Goal: Book appointment/travel/reservation

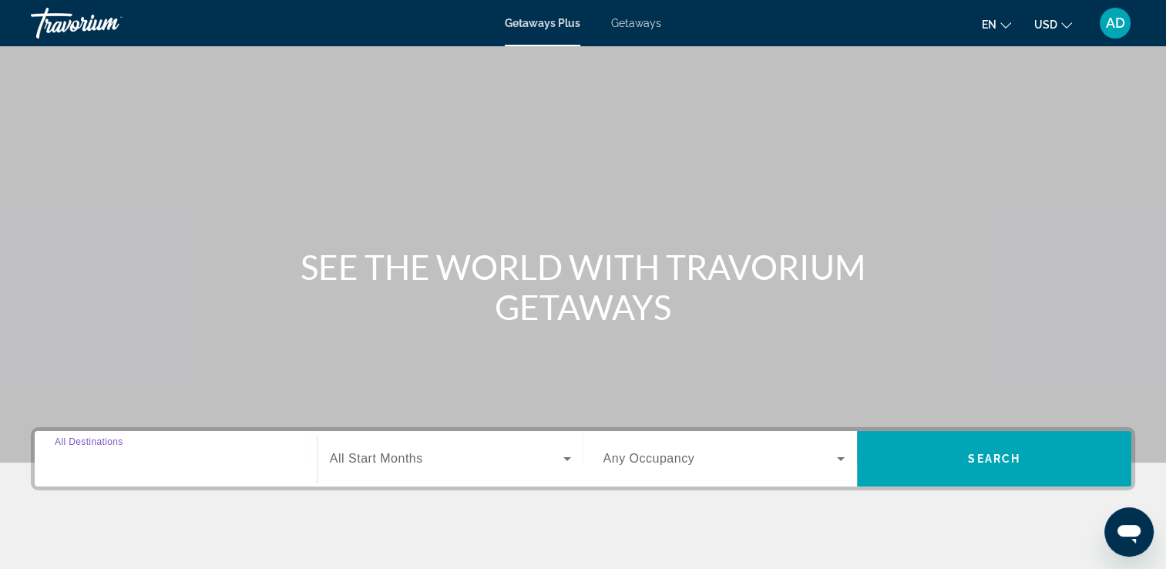
click at [136, 450] on input "Destination All Destinations" at bounding box center [176, 459] width 242 height 18
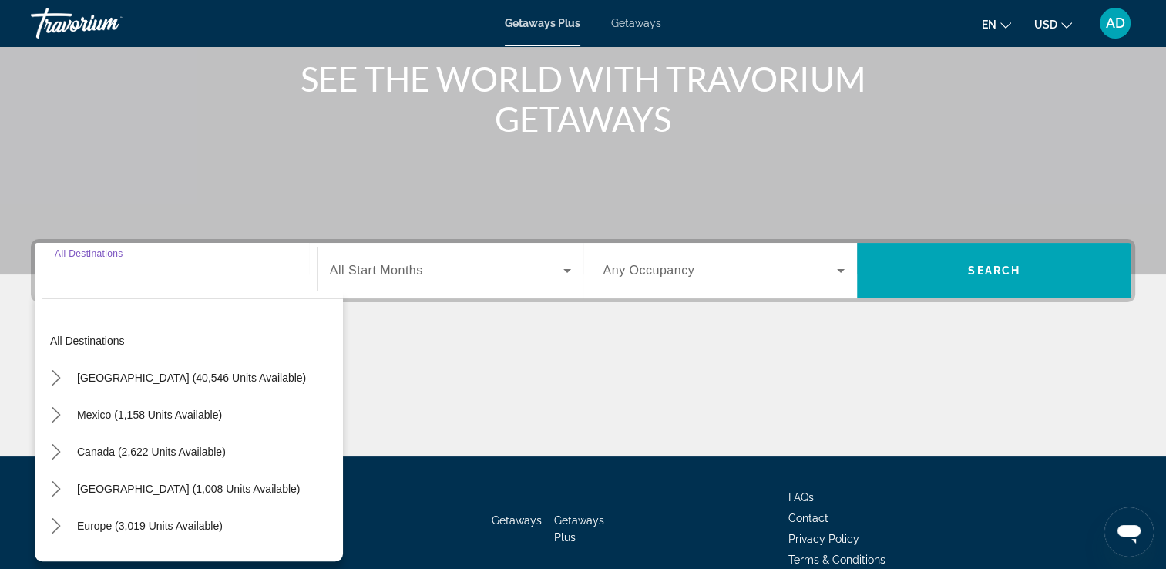
scroll to position [264, 0]
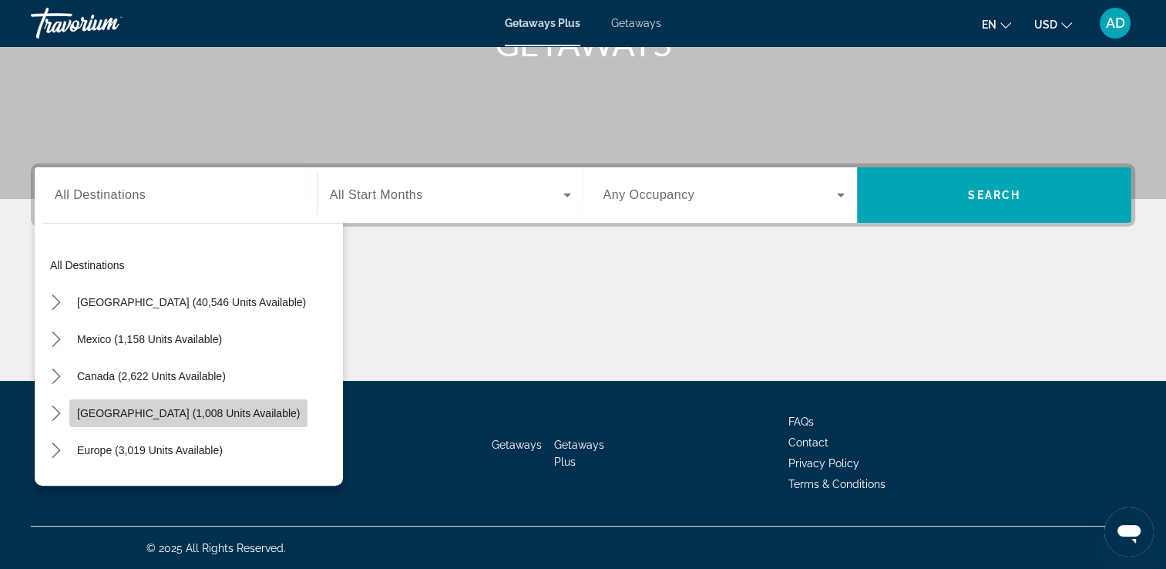
click at [213, 408] on span "[GEOGRAPHIC_DATA] (1,008 units available)" at bounding box center [188, 413] width 223 height 12
type input "**********"
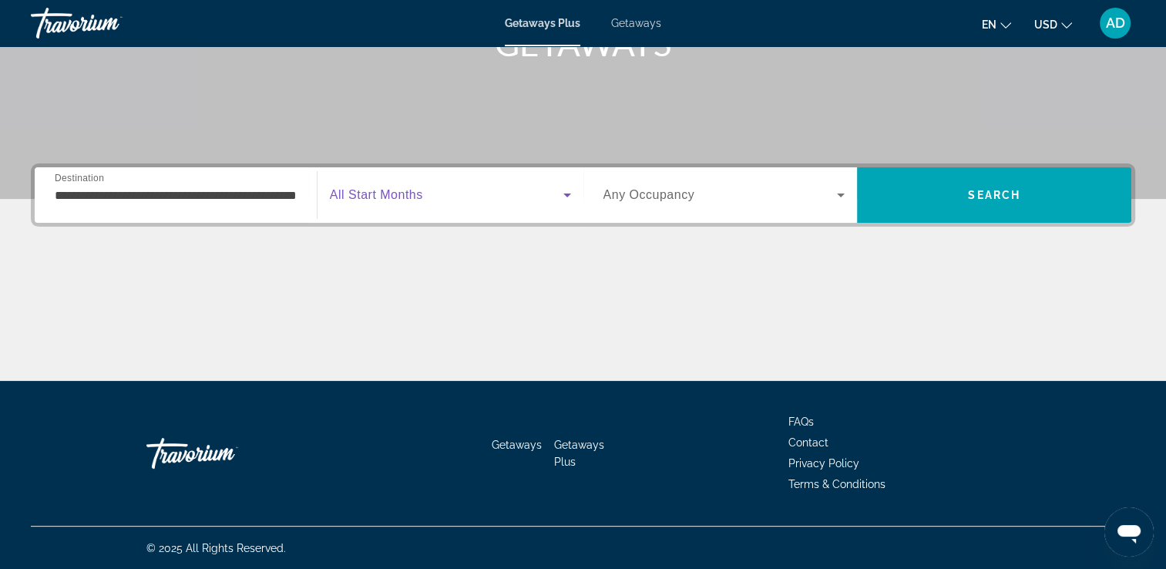
click at [489, 200] on span "Search widget" at bounding box center [446, 195] width 233 height 18
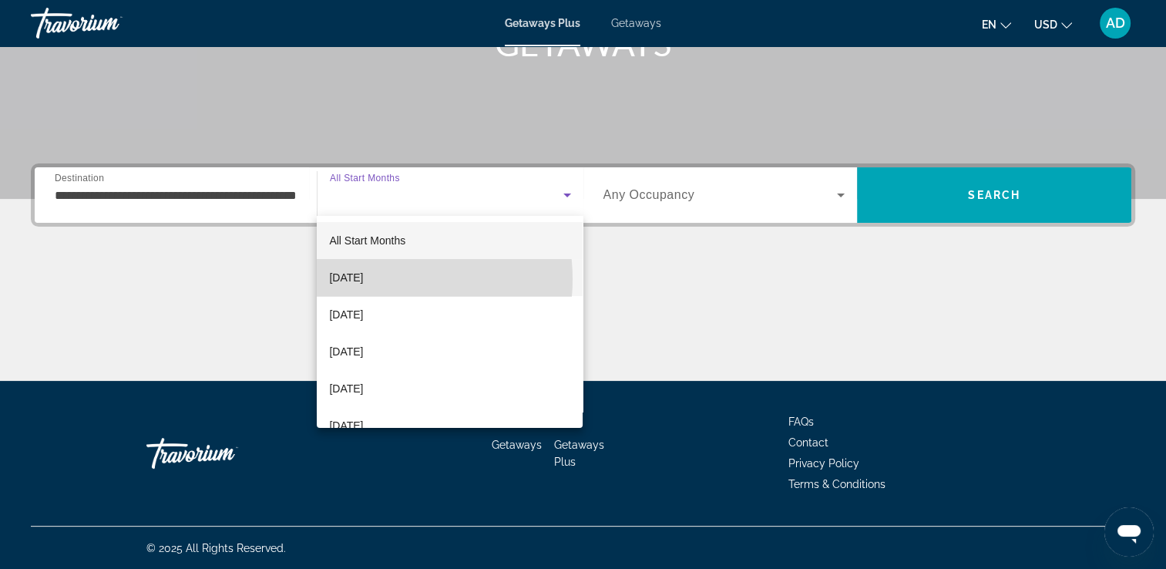
click at [363, 279] on span "[DATE]" at bounding box center [346, 277] width 34 height 18
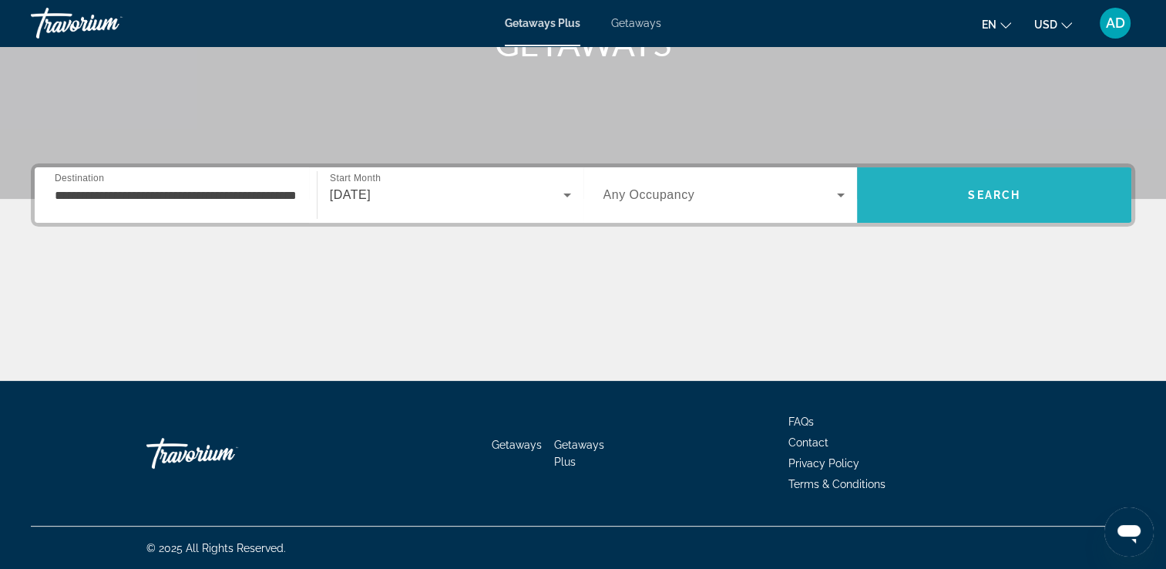
click at [1036, 203] on span "Search" at bounding box center [994, 194] width 274 height 37
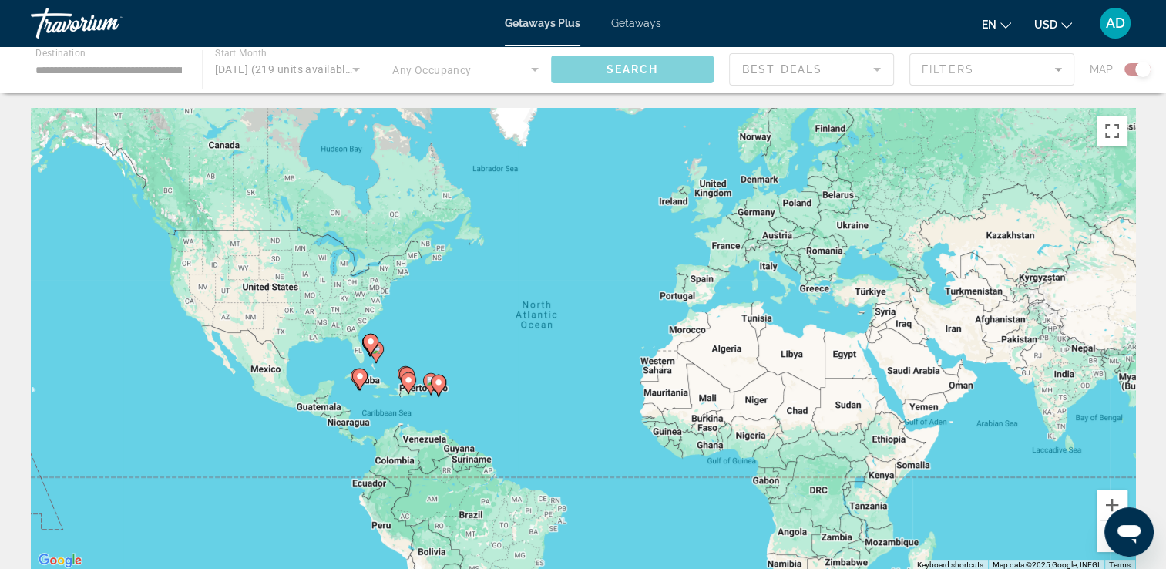
click at [912, 128] on div "To activate drag with keyboard, press Alt + Enter. Once in keyboard drag state,…" at bounding box center [583, 339] width 1104 height 462
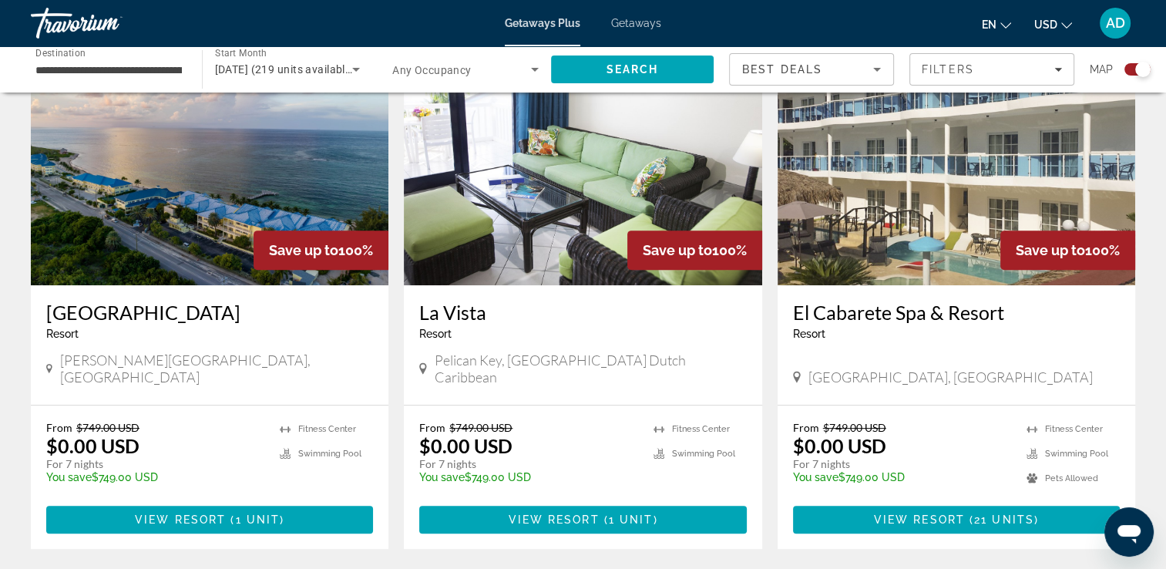
scroll to position [587, 0]
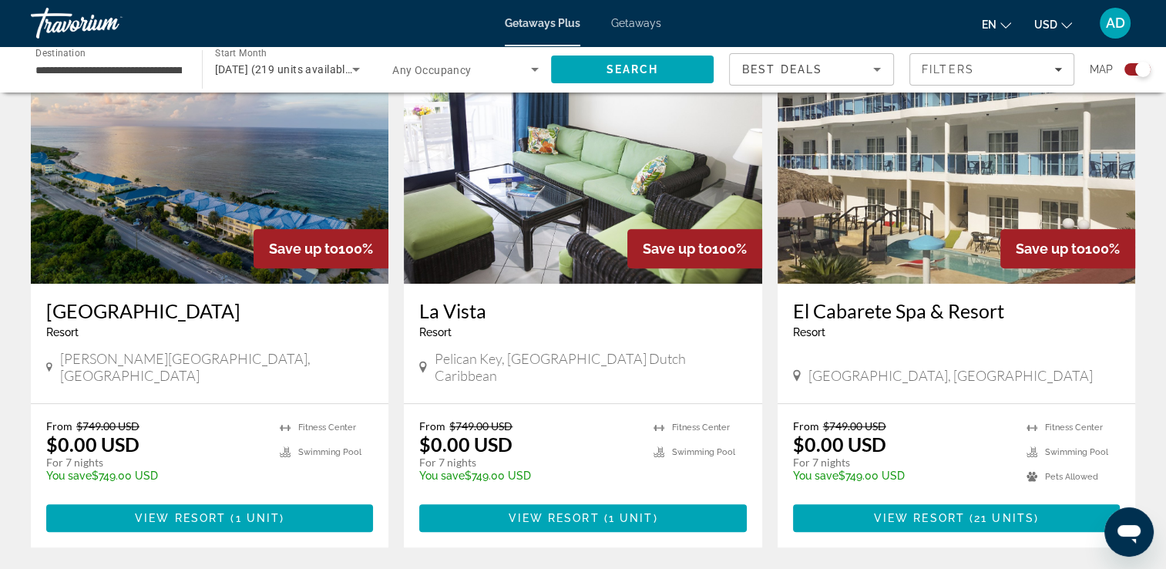
click at [179, 206] on img "Main content" at bounding box center [210, 160] width 358 height 247
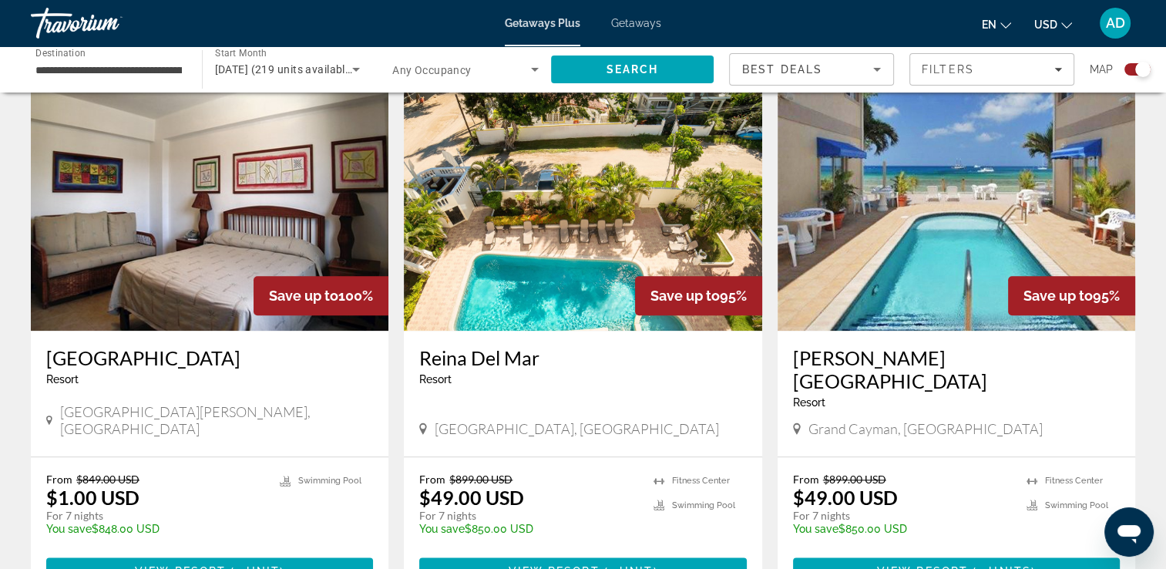
scroll to position [1631, 0]
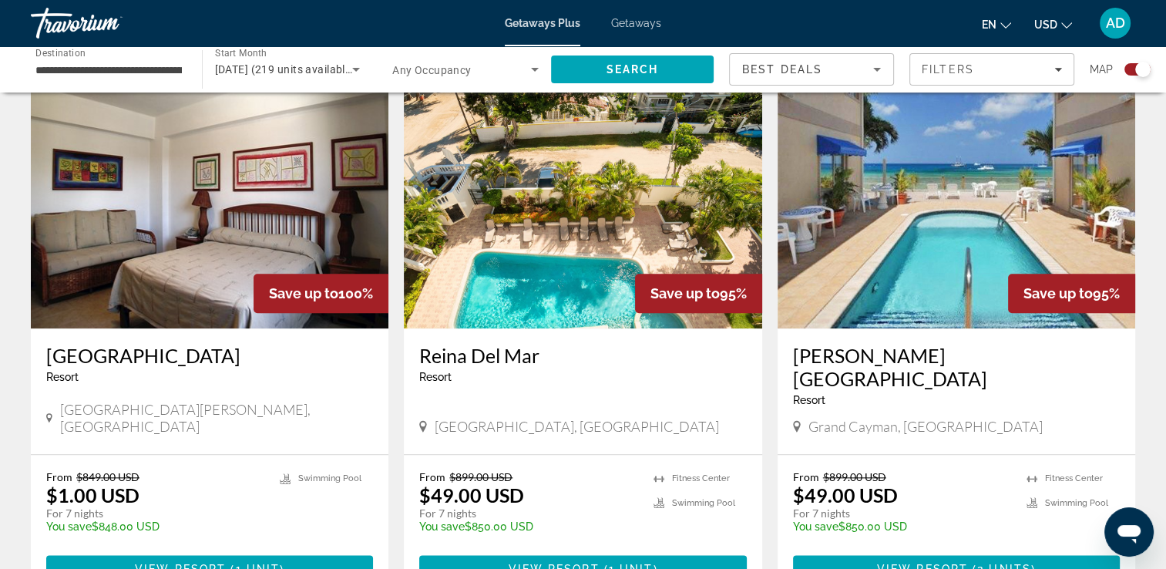
click at [1020, 193] on img "Main content" at bounding box center [957, 205] width 358 height 247
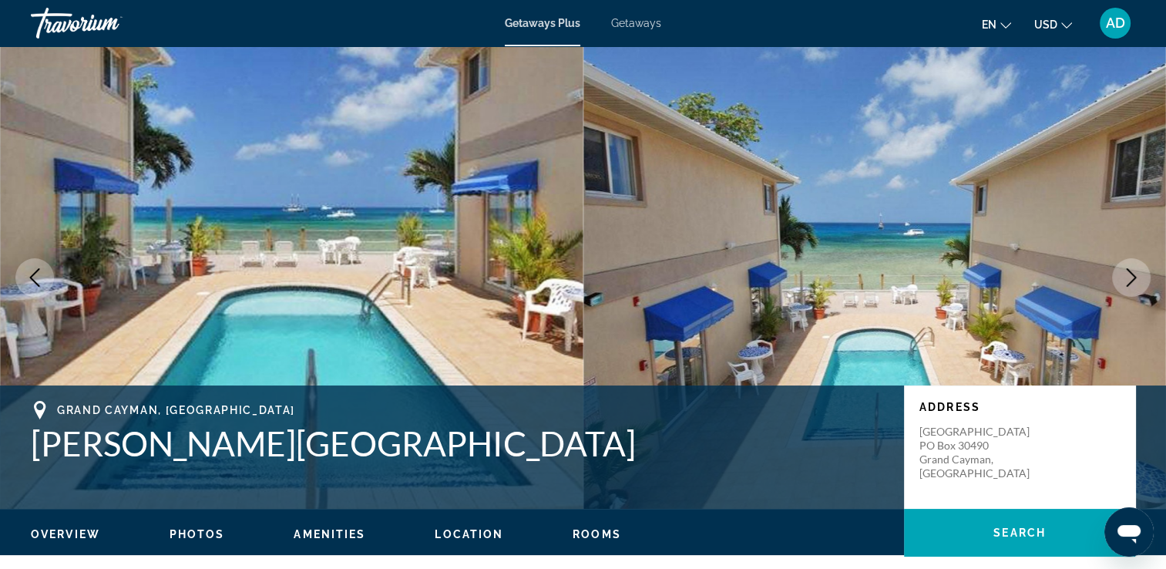
click at [1130, 282] on icon "Next image" at bounding box center [1132, 277] width 10 height 18
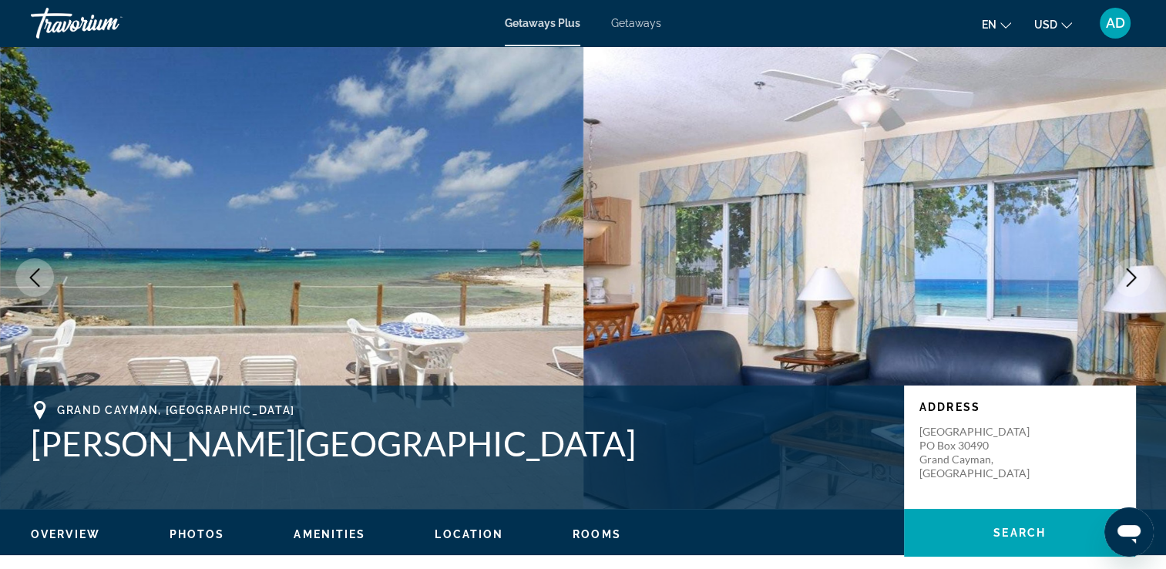
click at [1140, 297] on img "Main content" at bounding box center [874, 277] width 583 height 462
click at [1137, 296] on img "Main content" at bounding box center [874, 277] width 583 height 462
click at [1130, 287] on button "Next image" at bounding box center [1131, 277] width 39 height 39
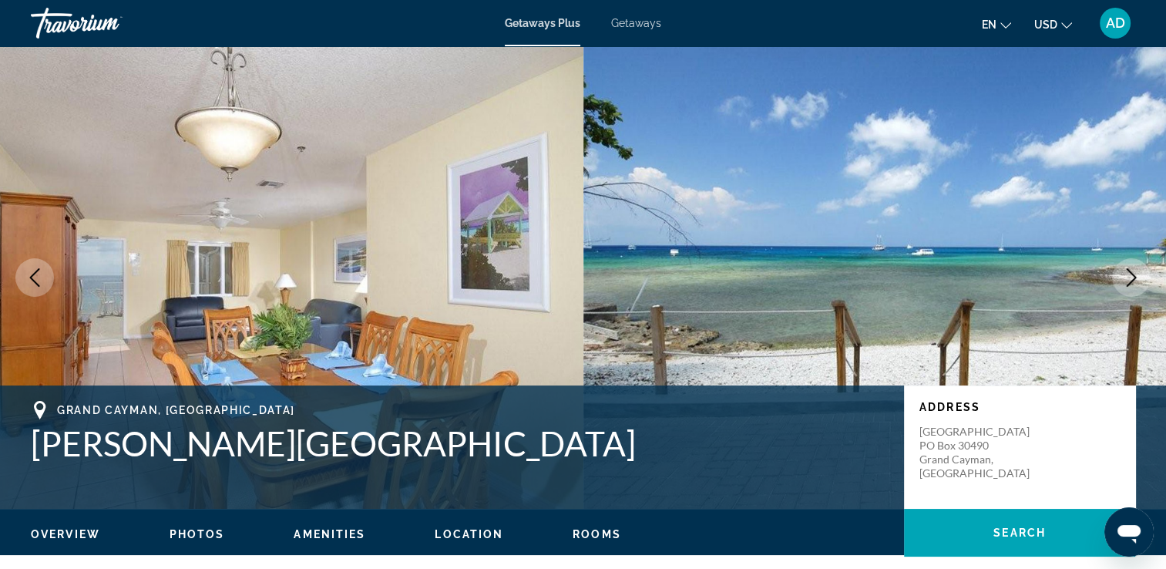
click at [1127, 287] on button "Next image" at bounding box center [1131, 277] width 39 height 39
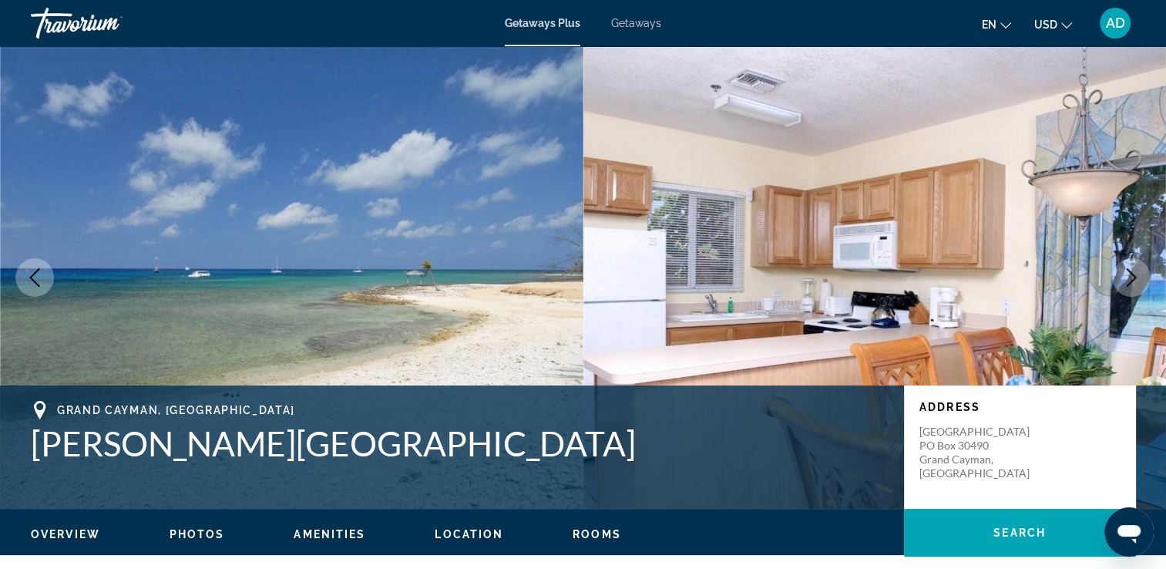
click at [1130, 282] on icon "Next image" at bounding box center [1132, 277] width 10 height 18
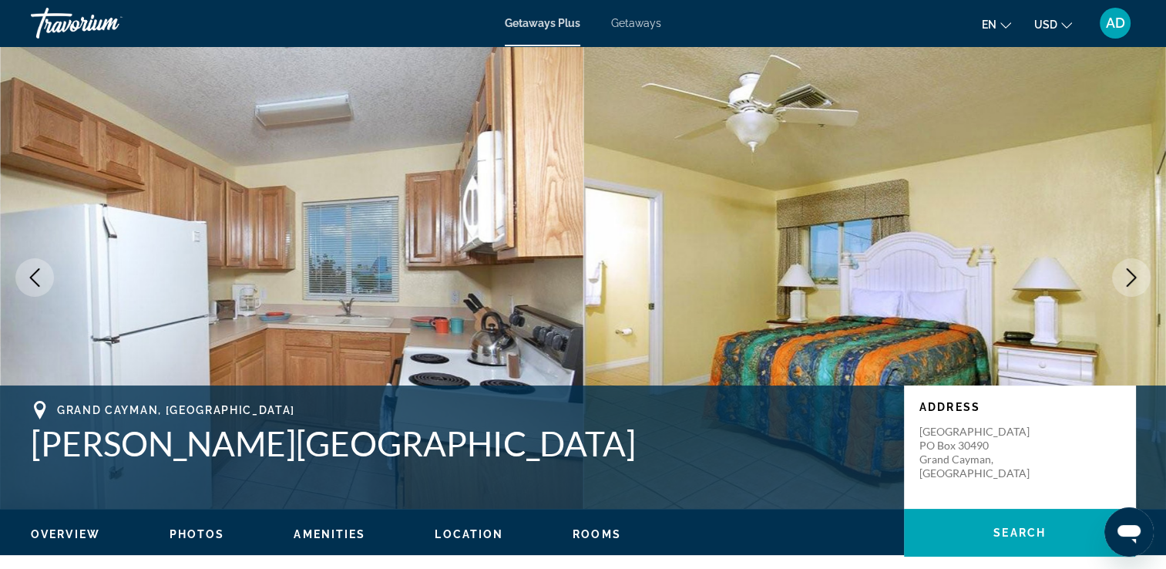
click at [1135, 291] on button "Next image" at bounding box center [1131, 277] width 39 height 39
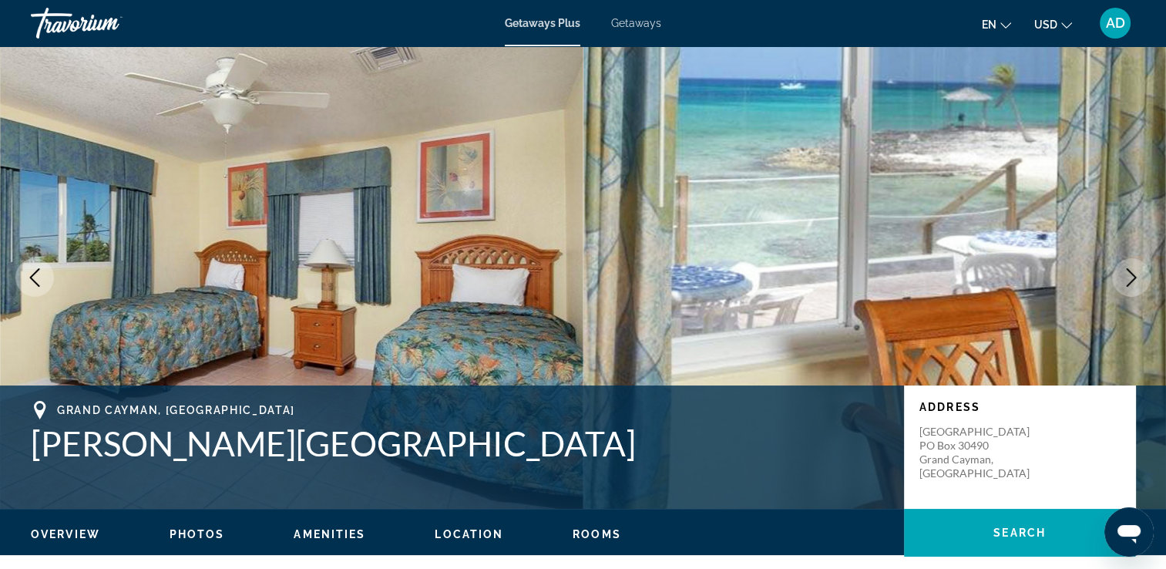
click at [1119, 311] on img "Main content" at bounding box center [874, 277] width 583 height 462
click at [1124, 287] on button "Next image" at bounding box center [1131, 277] width 39 height 39
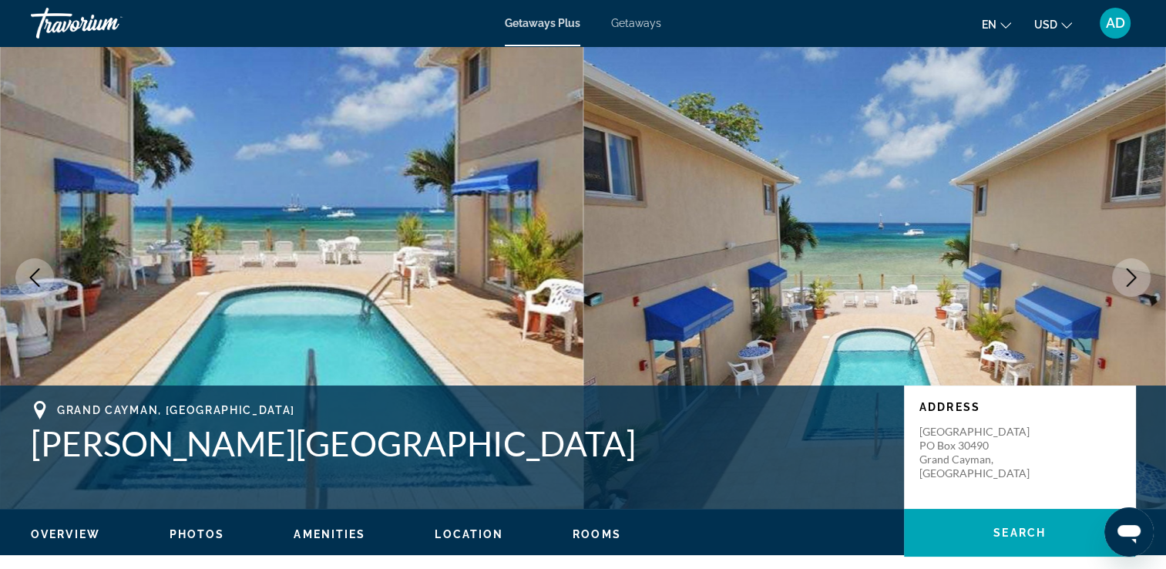
click at [1131, 291] on button "Next image" at bounding box center [1131, 277] width 39 height 39
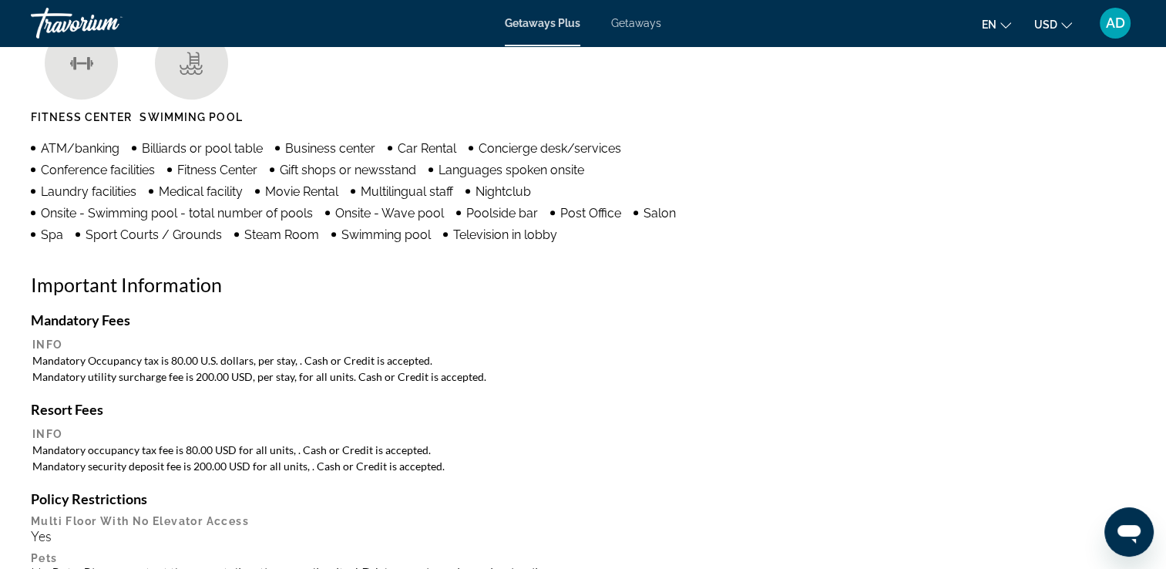
scroll to position [1278, 0]
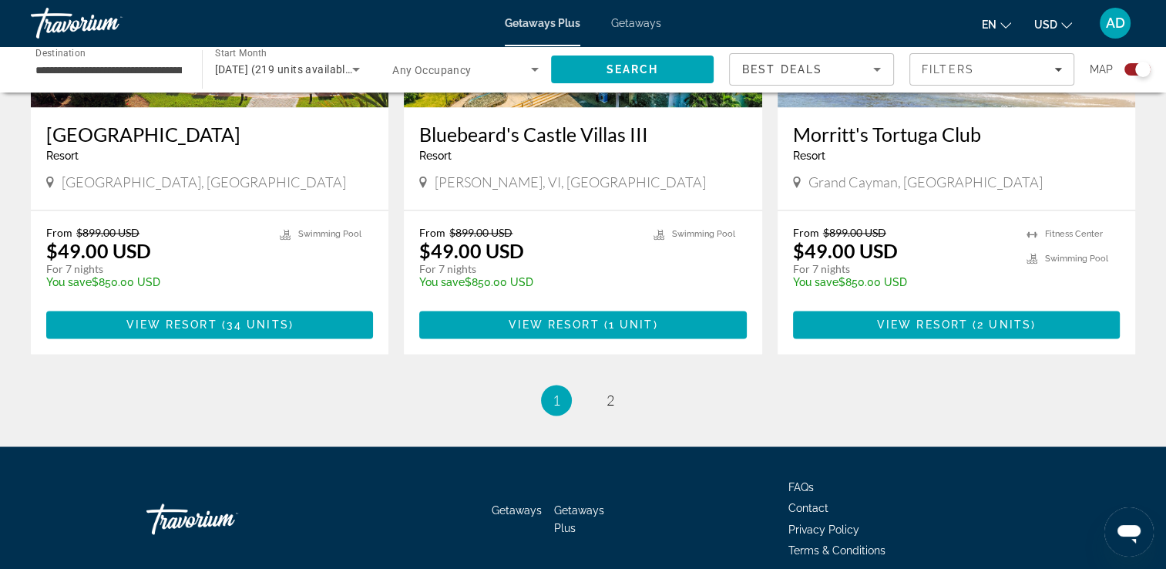
scroll to position [2401, 0]
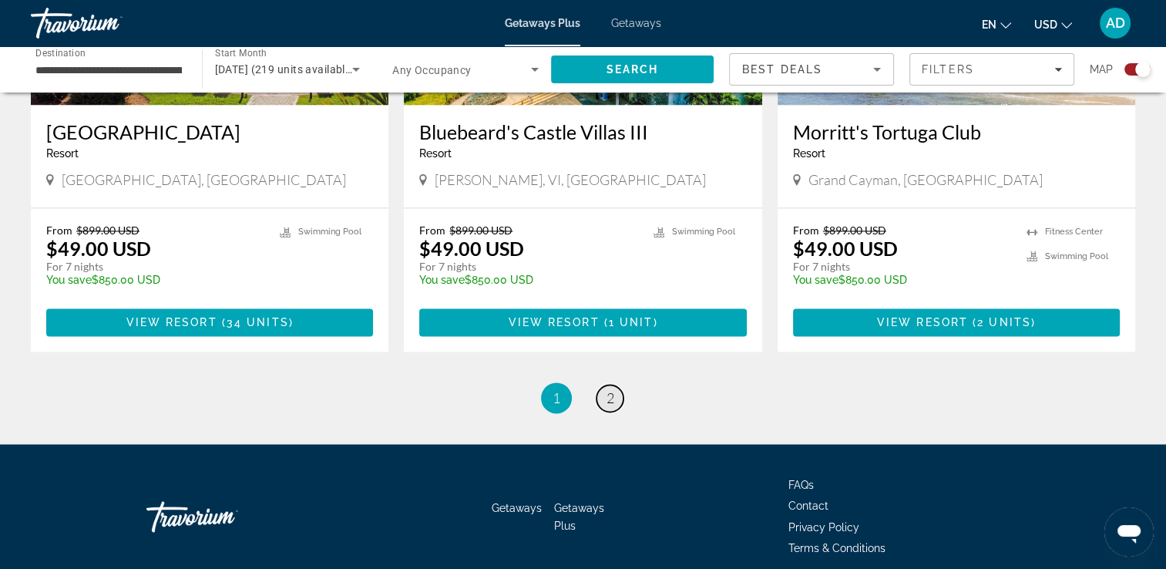
click at [623, 385] on link "page 2" at bounding box center [609, 398] width 27 height 27
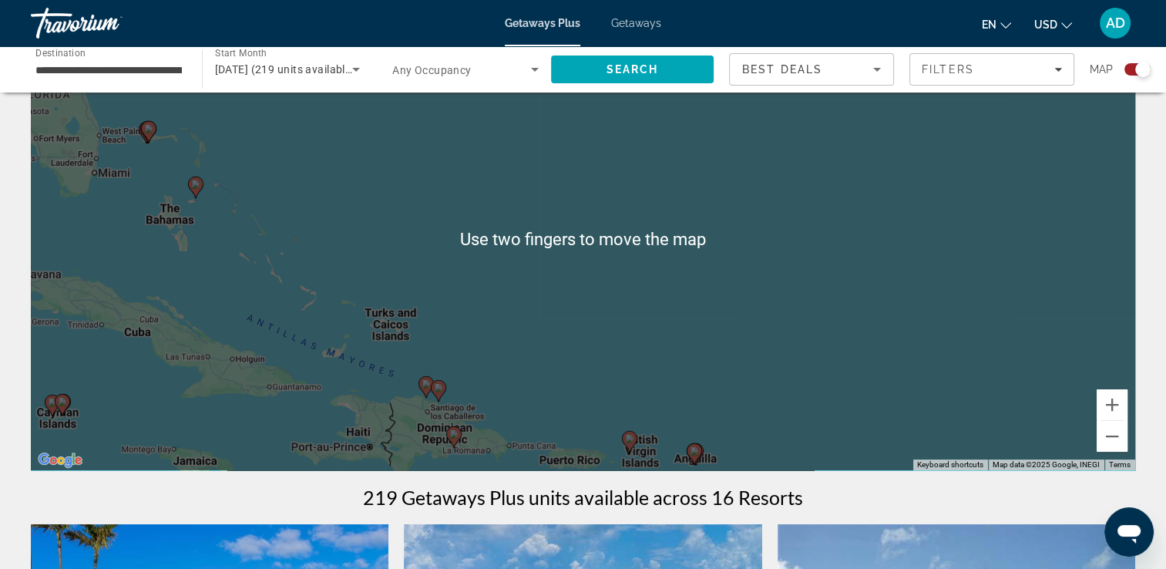
scroll to position [120, 0]
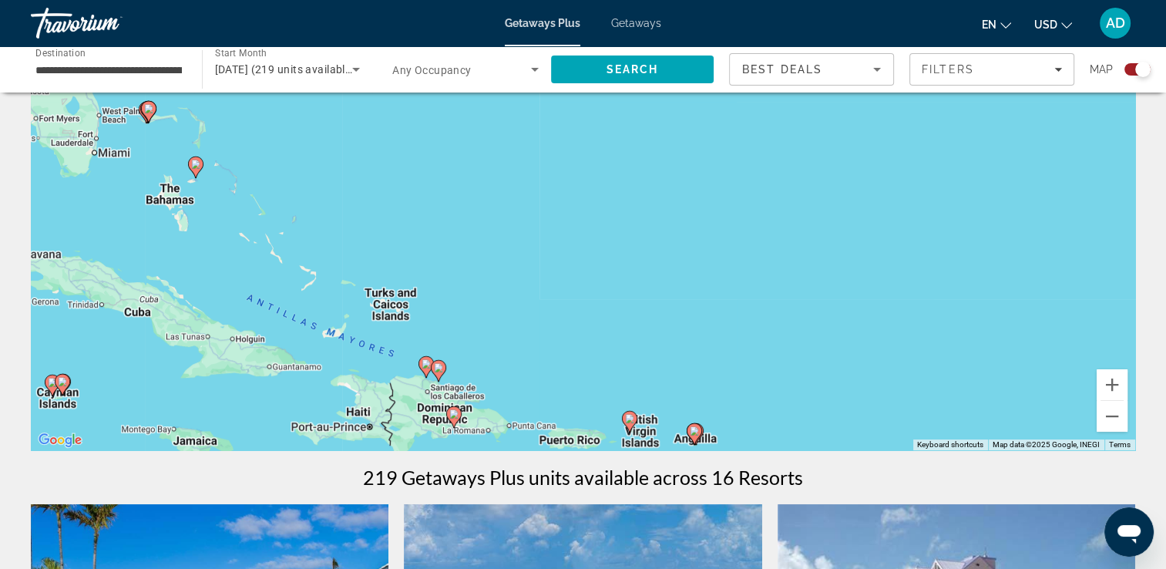
click at [60, 383] on image "Main content" at bounding box center [62, 381] width 9 height 9
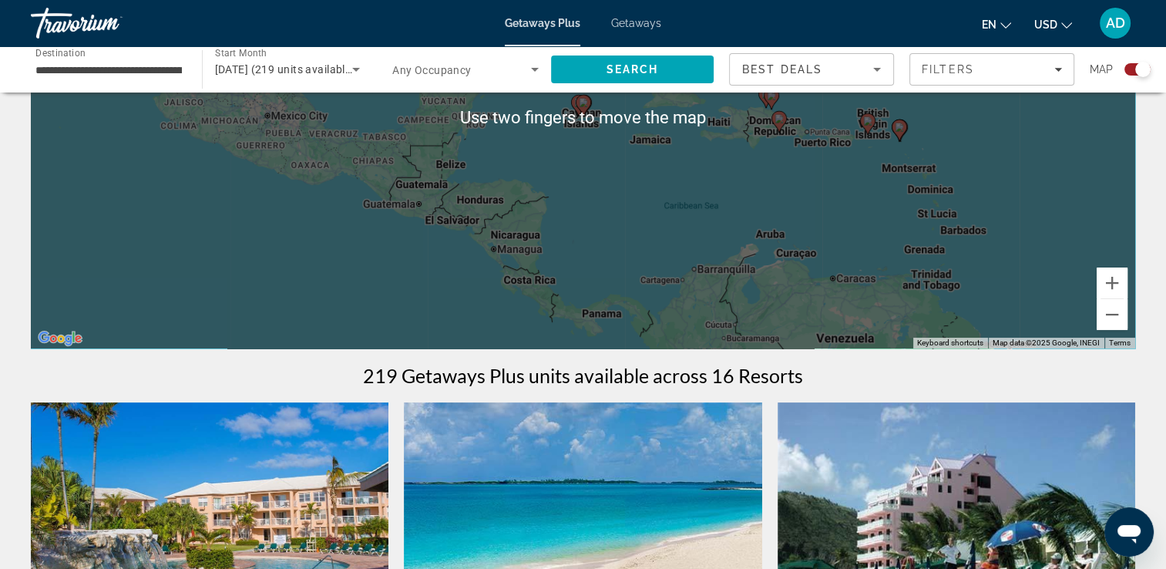
scroll to position [229, 0]
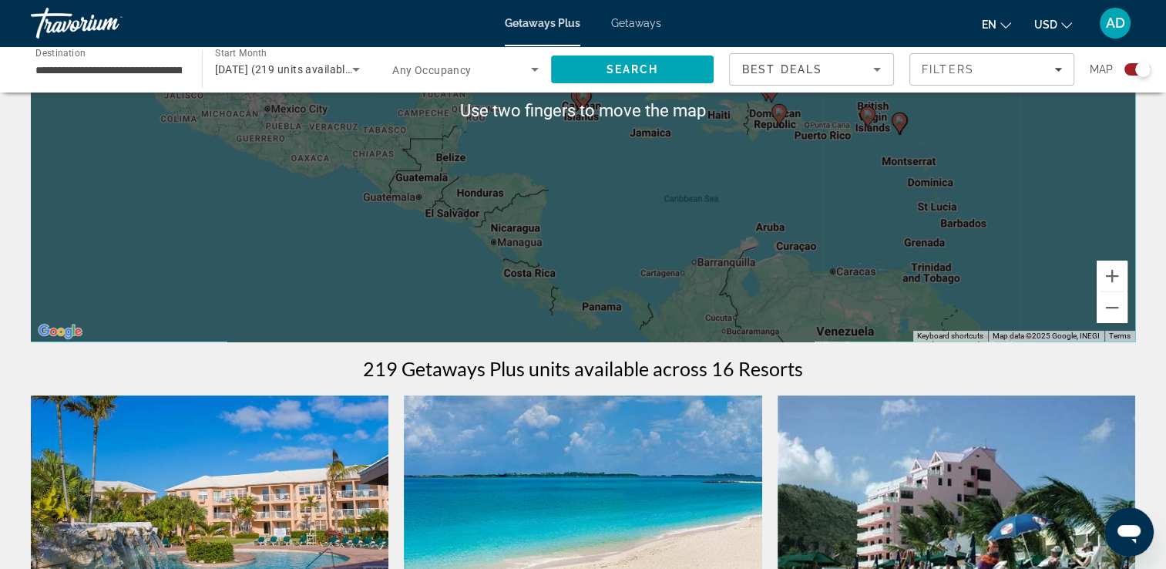
click at [1003, 448] on img "Main content" at bounding box center [957, 518] width 358 height 247
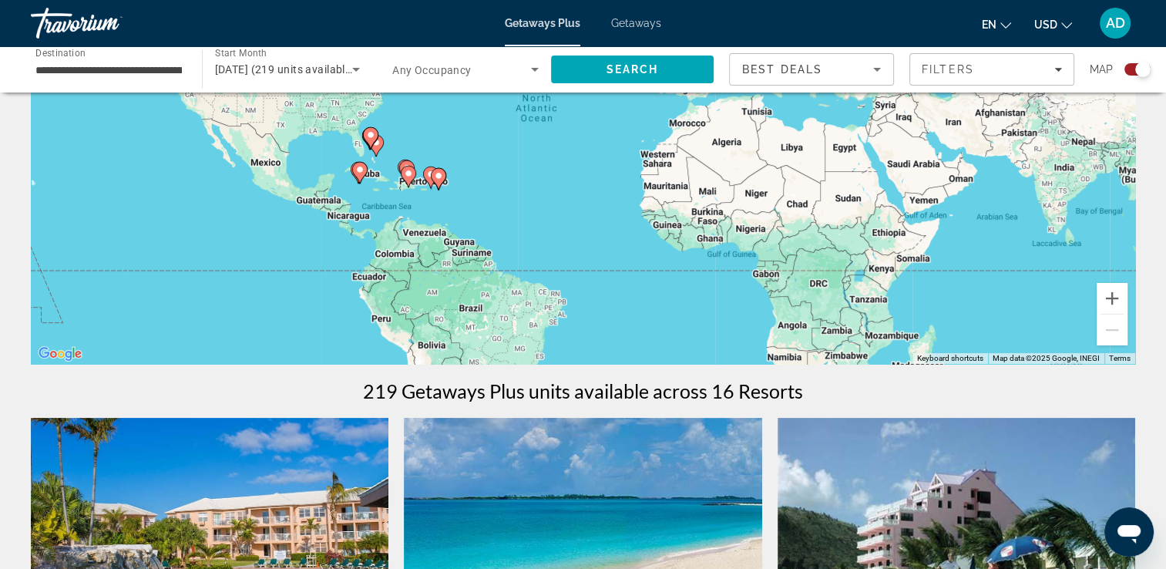
scroll to position [200, 0]
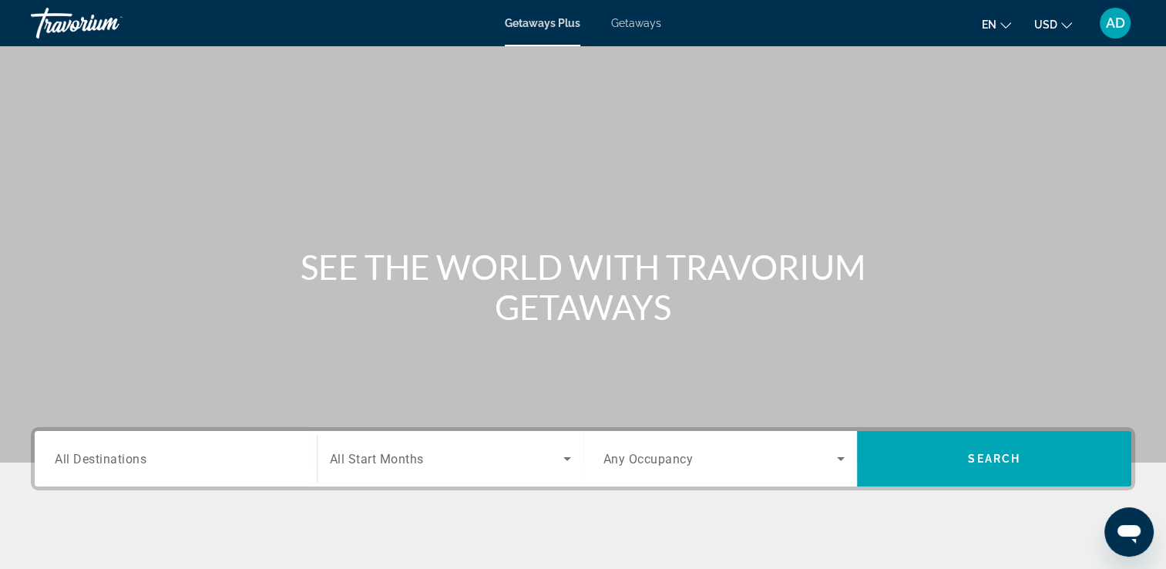
click at [230, 450] on input "Destination All Destinations" at bounding box center [176, 459] width 242 height 18
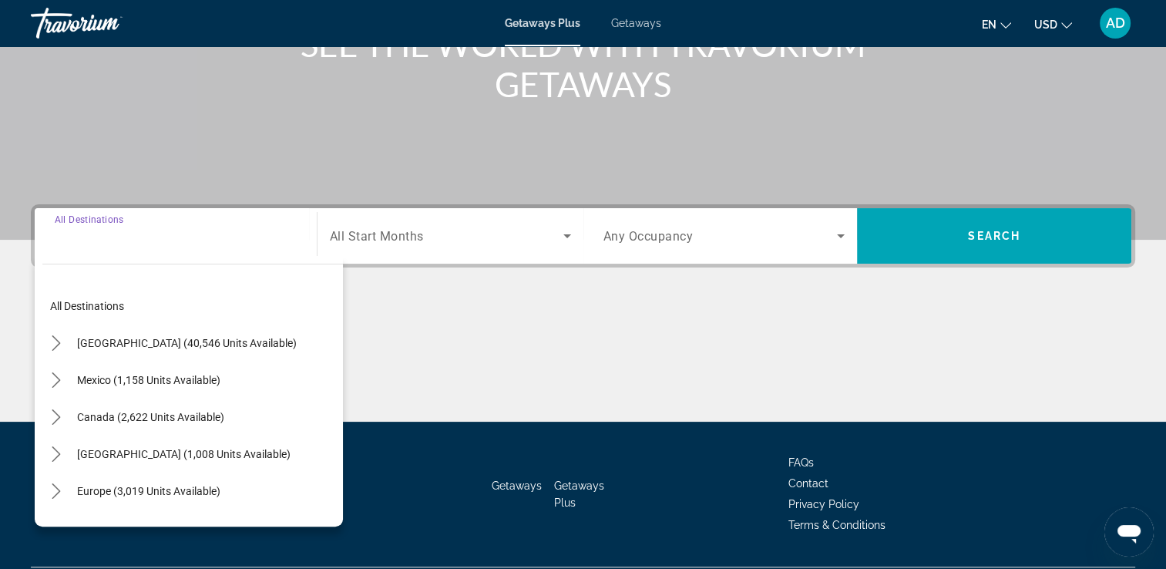
scroll to position [264, 0]
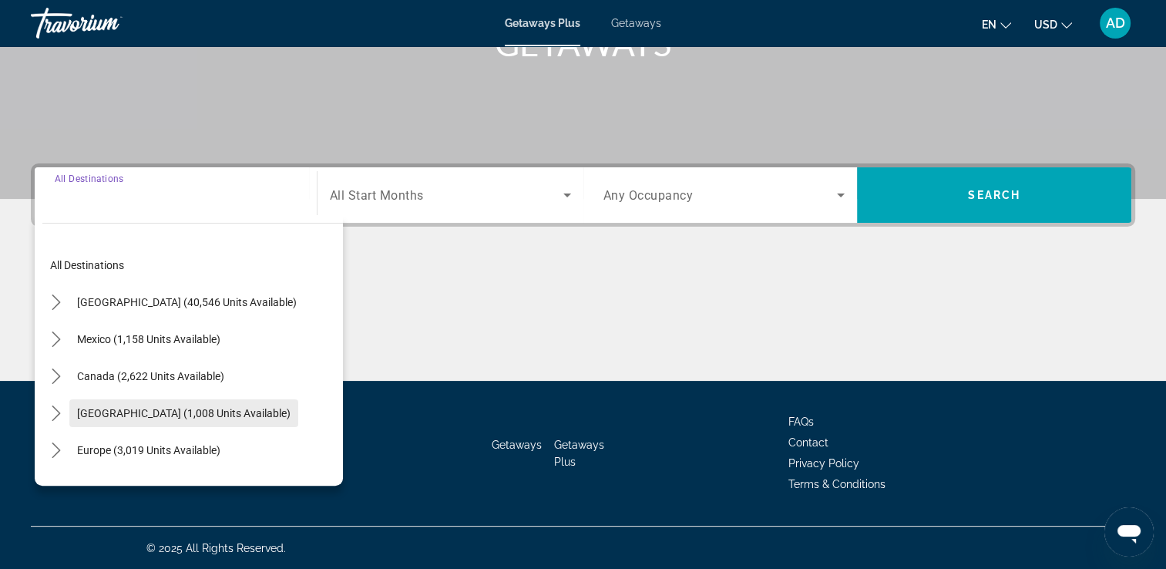
click at [277, 422] on span "Select destination: Caribbean & Atlantic Islands (1,008 units available)" at bounding box center [183, 413] width 229 height 37
type input "**********"
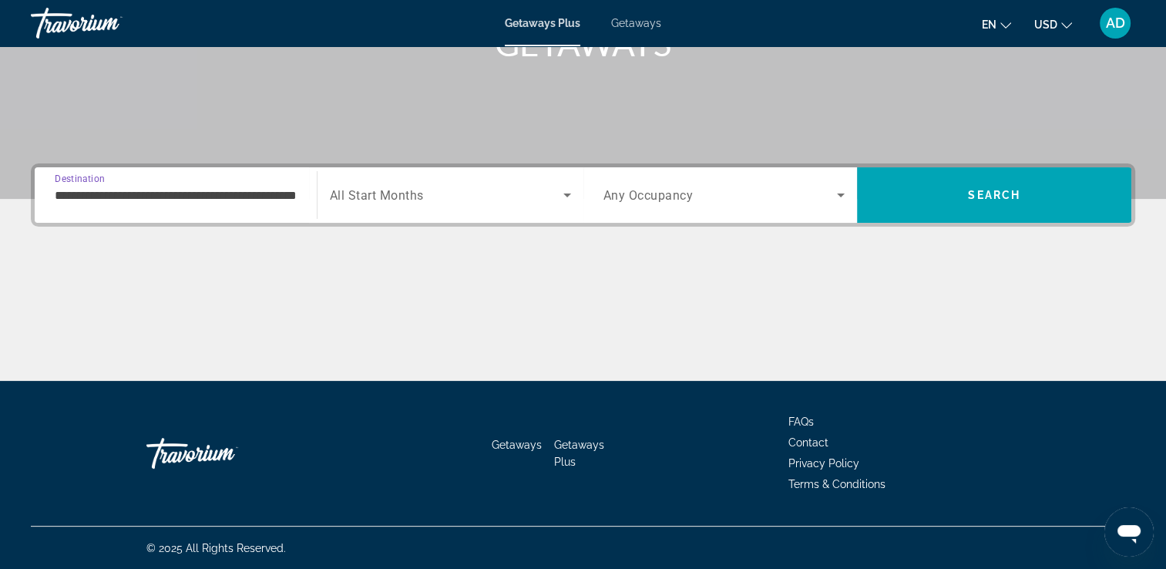
click at [452, 203] on span "Search widget" at bounding box center [446, 195] width 233 height 18
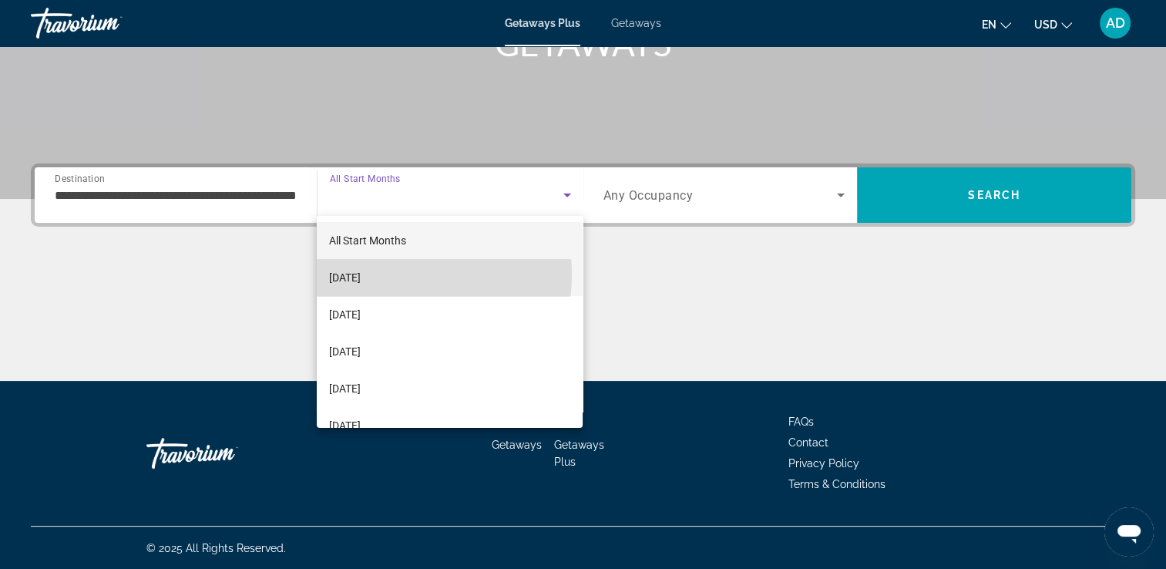
click at [361, 274] on span "[DATE]" at bounding box center [345, 277] width 32 height 18
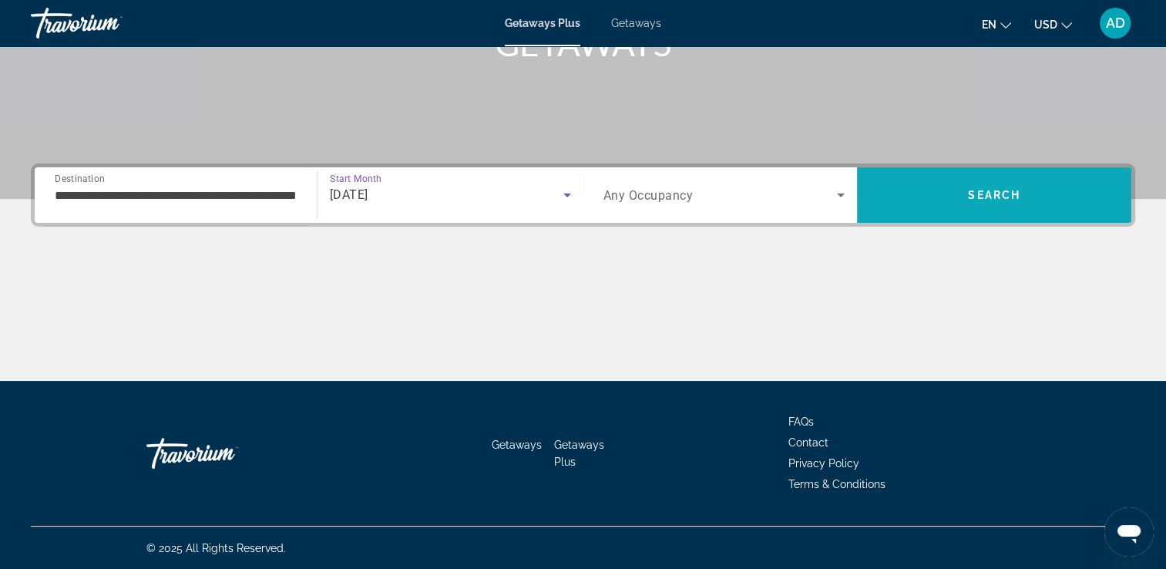
click at [1036, 198] on span "Search" at bounding box center [994, 194] width 274 height 37
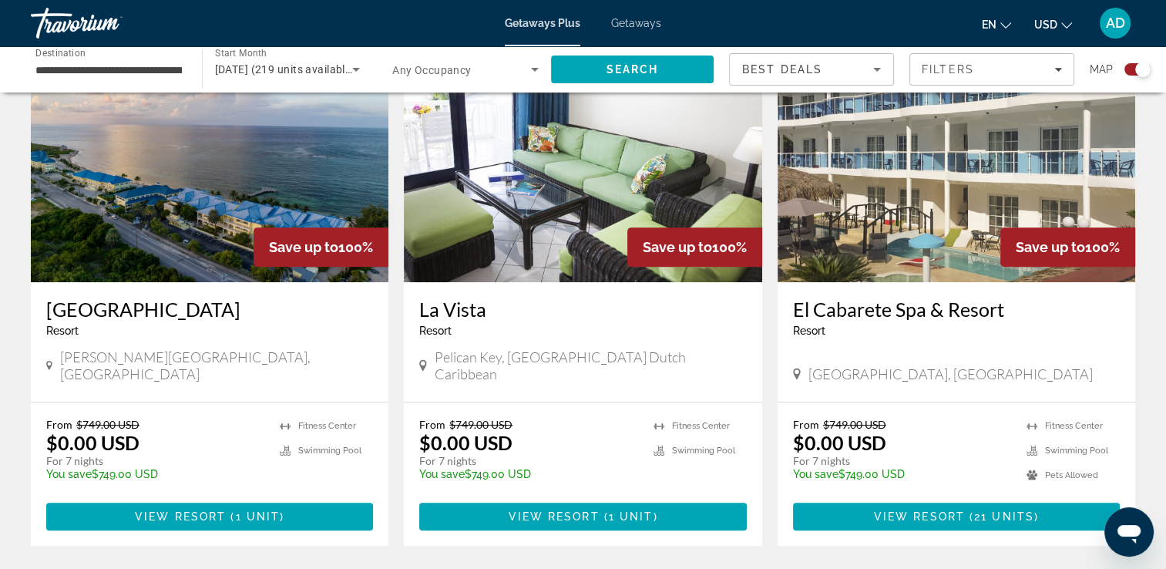
scroll to position [590, 0]
